Goal: Task Accomplishment & Management: Use online tool/utility

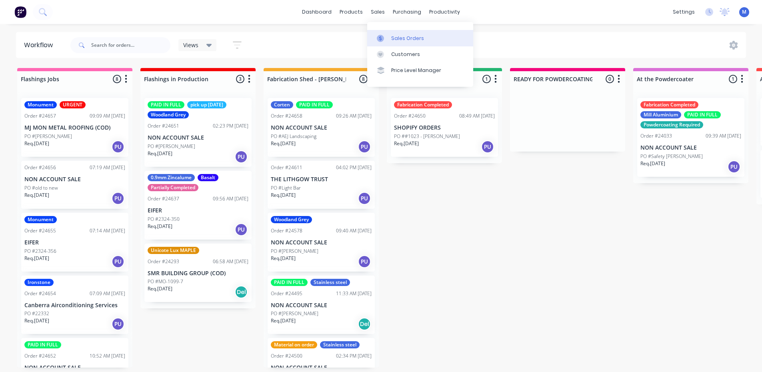
click at [400, 41] on div "Sales Orders" at bounding box center [407, 38] width 33 height 7
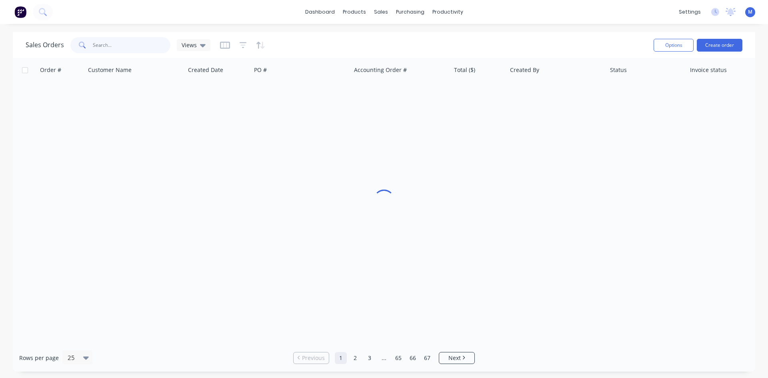
click at [127, 44] on input "text" at bounding box center [132, 45] width 78 height 16
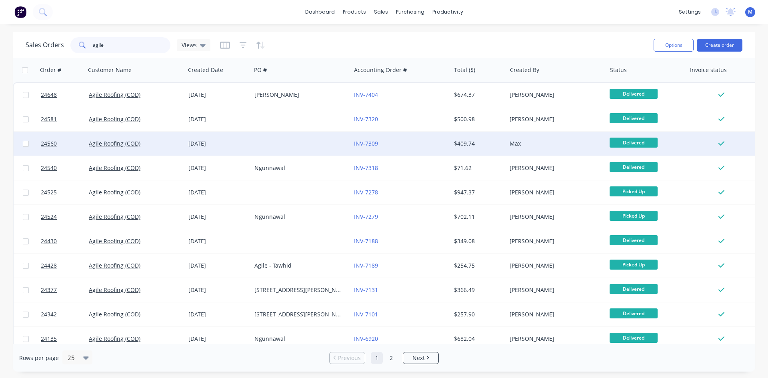
type input "agile"
click at [317, 142] on div at bounding box center [301, 144] width 100 height 24
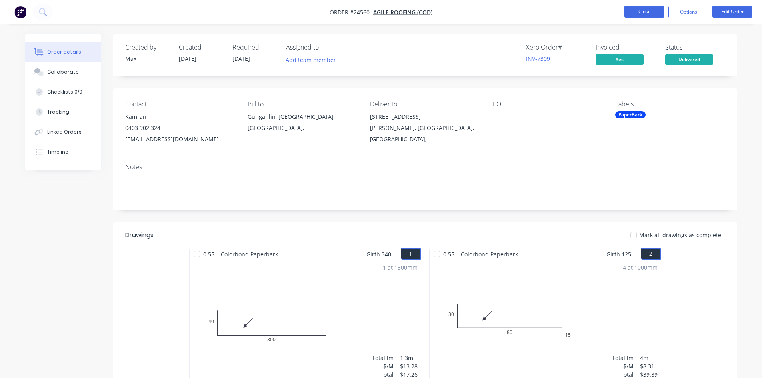
click at [636, 12] on button "Close" at bounding box center [644, 12] width 40 height 12
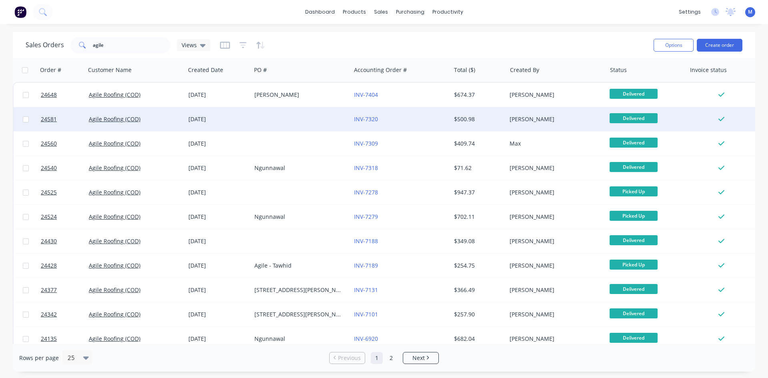
click at [314, 118] on div at bounding box center [301, 119] width 100 height 24
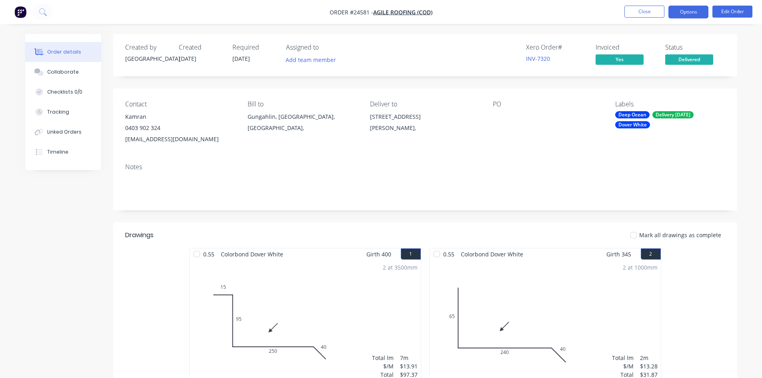
click at [683, 8] on button "Options" at bounding box center [688, 12] width 40 height 13
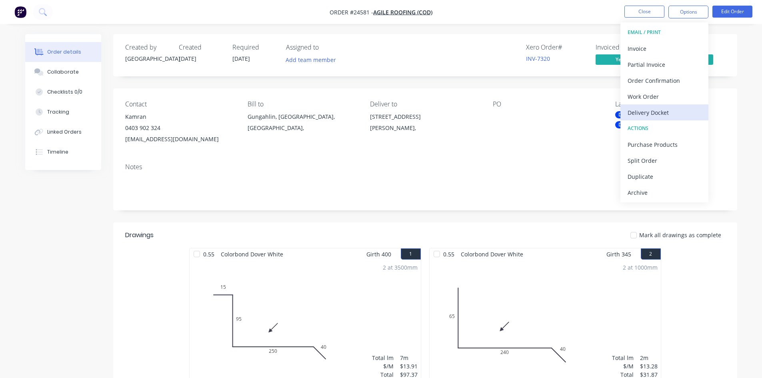
click at [671, 114] on div "Delivery Docket" at bounding box center [665, 113] width 74 height 12
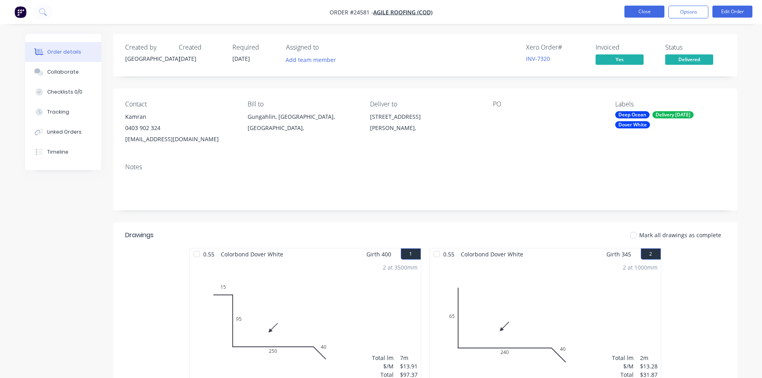
click at [636, 12] on button "Close" at bounding box center [644, 12] width 40 height 12
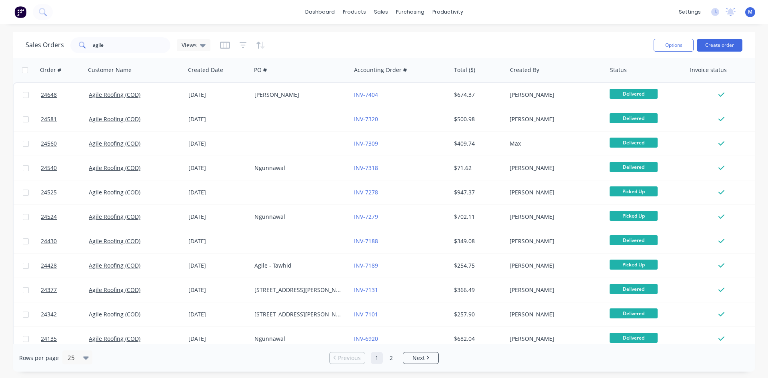
click at [182, 17] on div "dashboard products sales purchasing productivity dashboard products Product Cat…" at bounding box center [384, 12] width 768 height 24
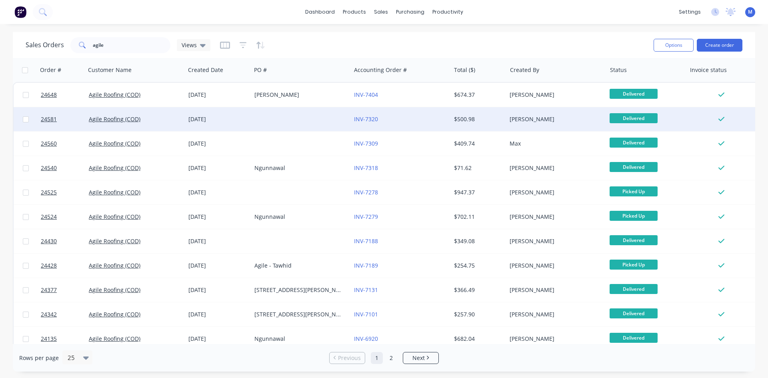
click at [326, 116] on div at bounding box center [301, 119] width 100 height 24
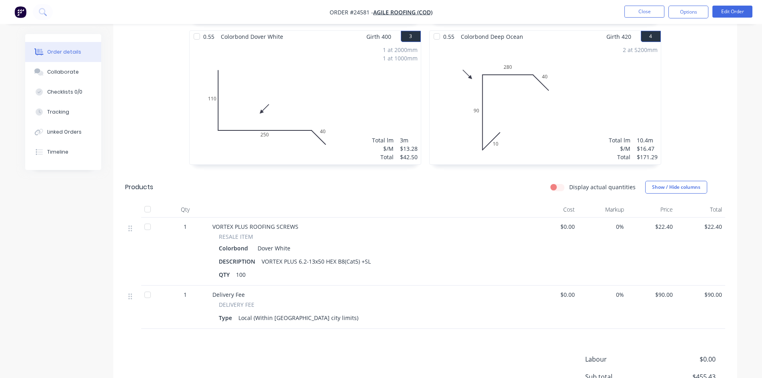
scroll to position [160, 0]
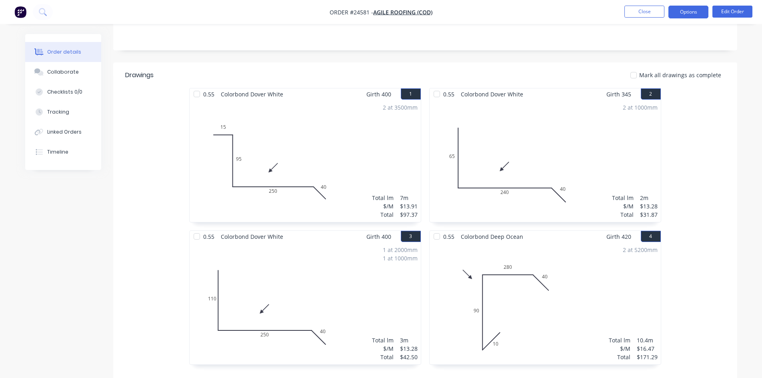
click at [688, 16] on button "Options" at bounding box center [688, 12] width 40 height 13
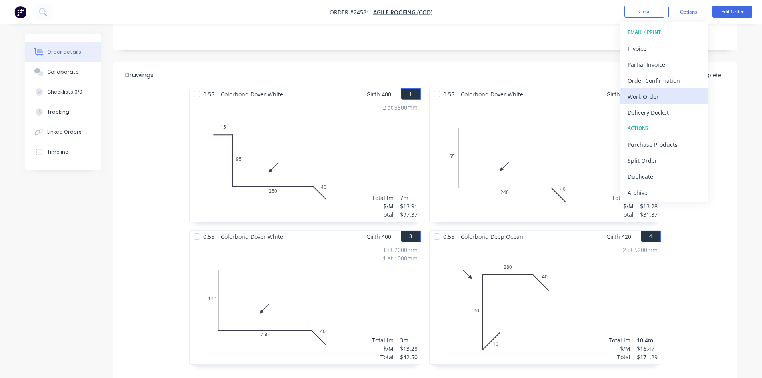
click at [656, 97] on div "Work Order" at bounding box center [665, 97] width 74 height 12
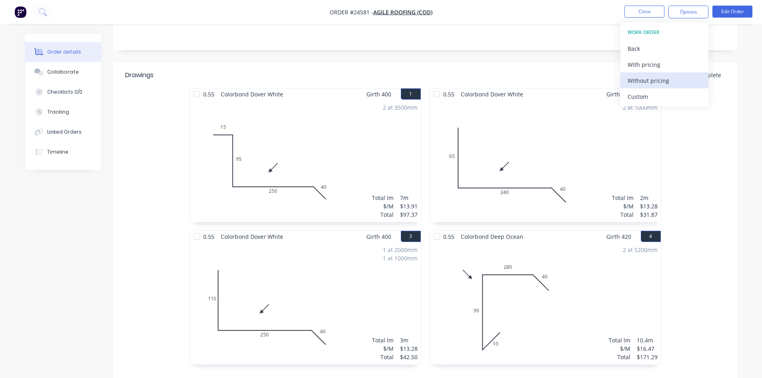
click at [656, 82] on div "Without pricing" at bounding box center [665, 81] width 74 height 12
